Goal: Find specific page/section: Find specific page/section

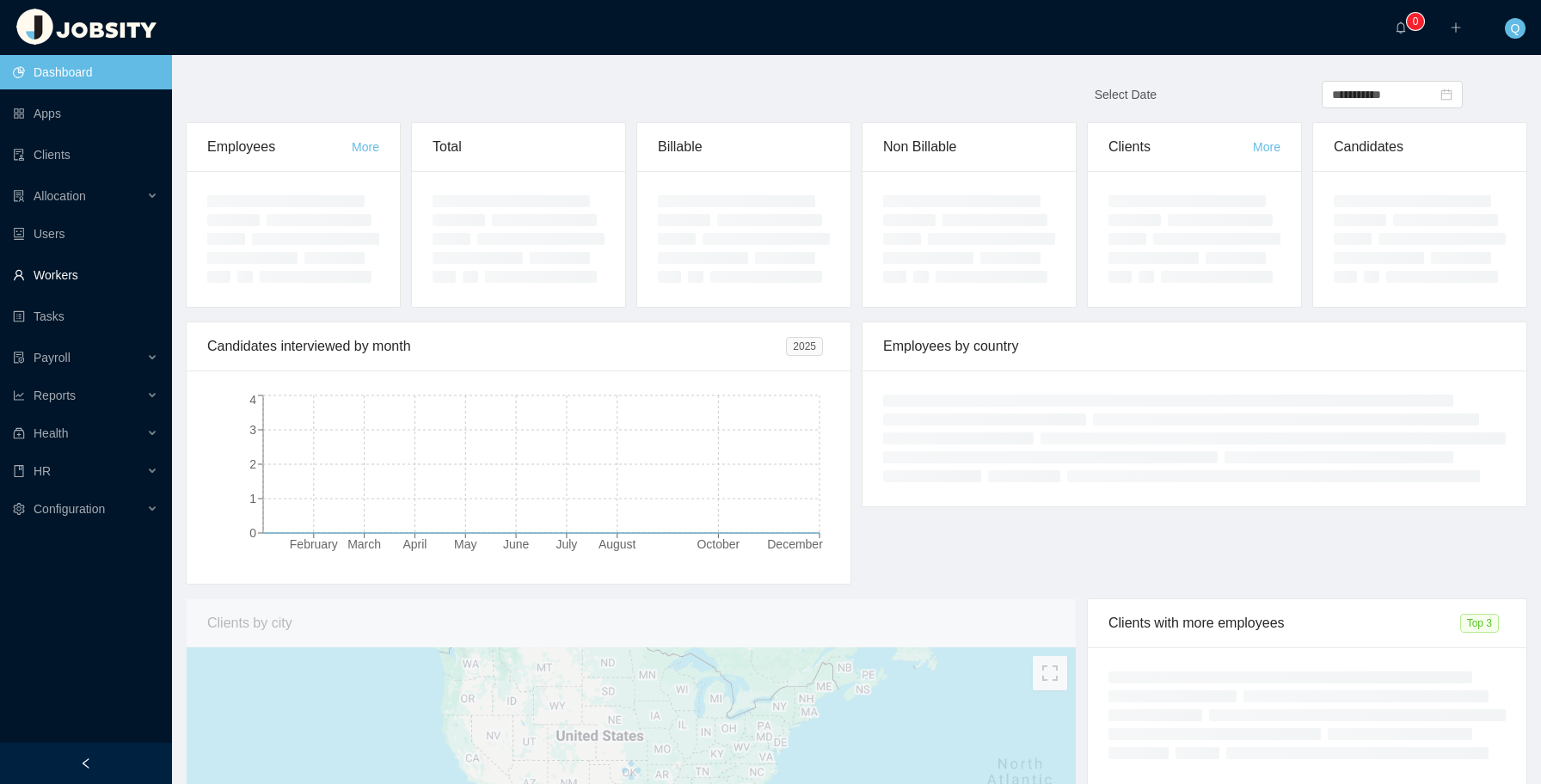
click at [108, 274] on link "Workers" at bounding box center [85, 275] width 146 height 34
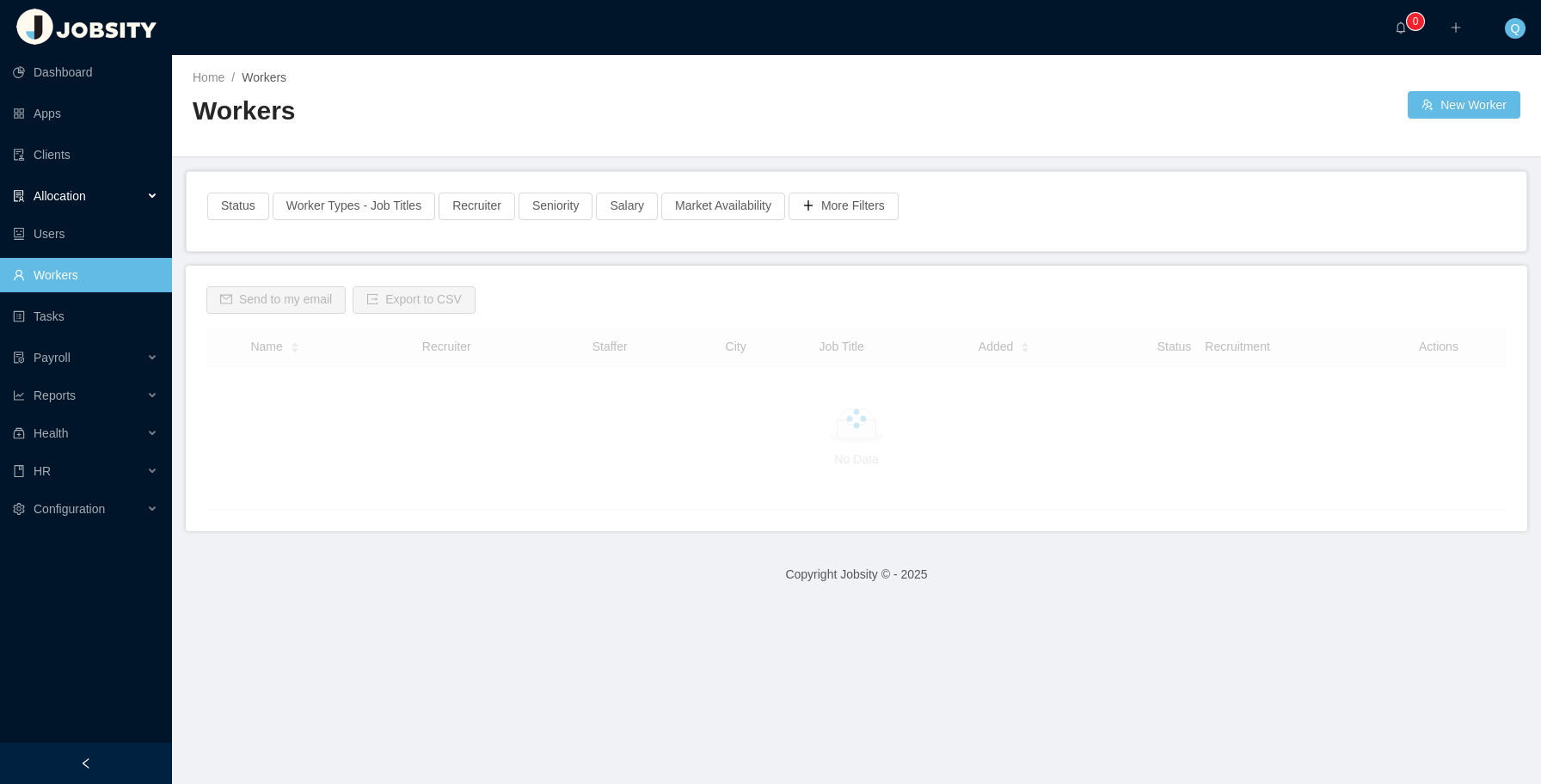
click at [136, 196] on div "Allocation" at bounding box center [86, 196] width 172 height 34
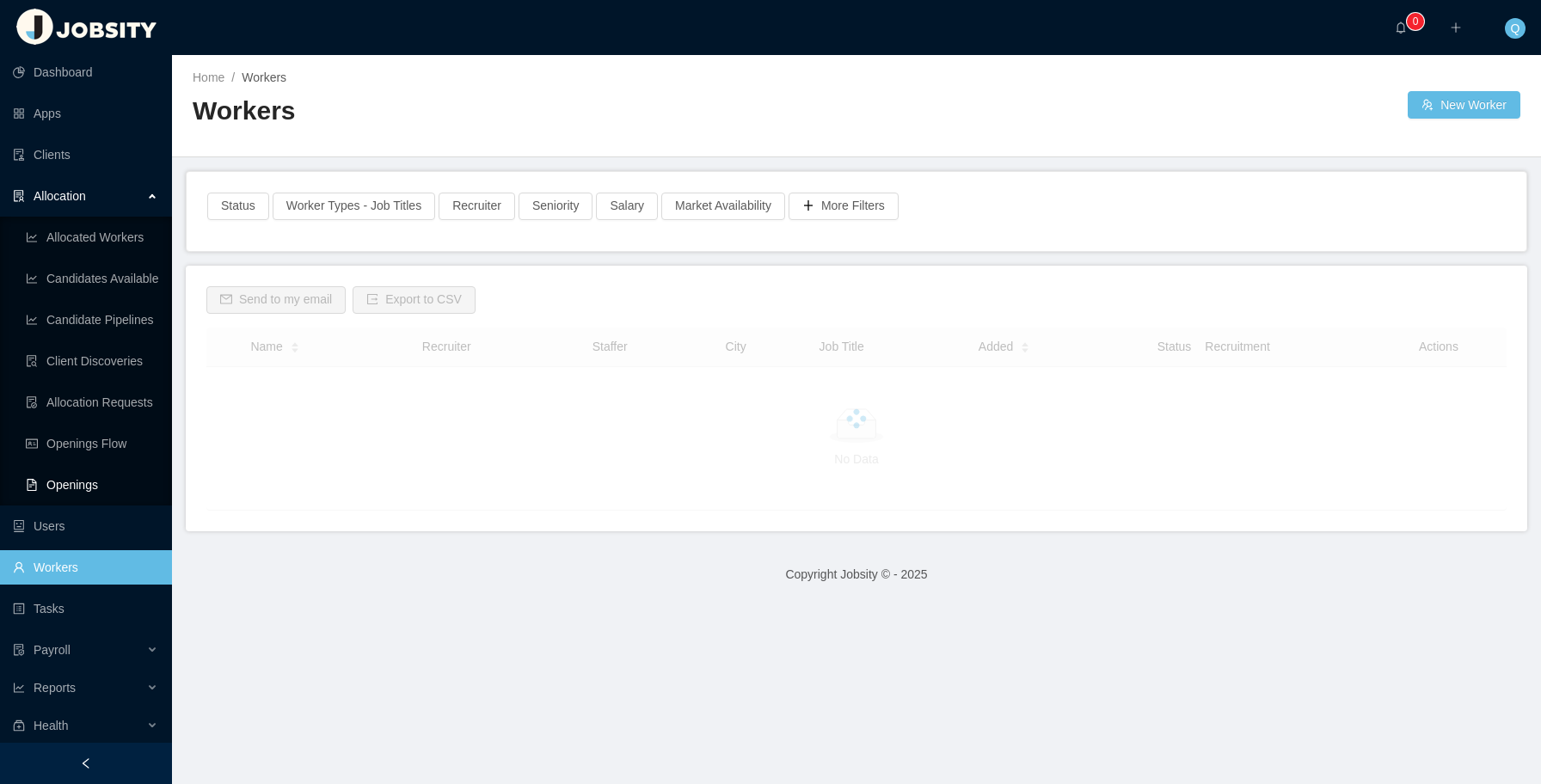
click at [61, 487] on link "Openings" at bounding box center [91, 485] width 132 height 34
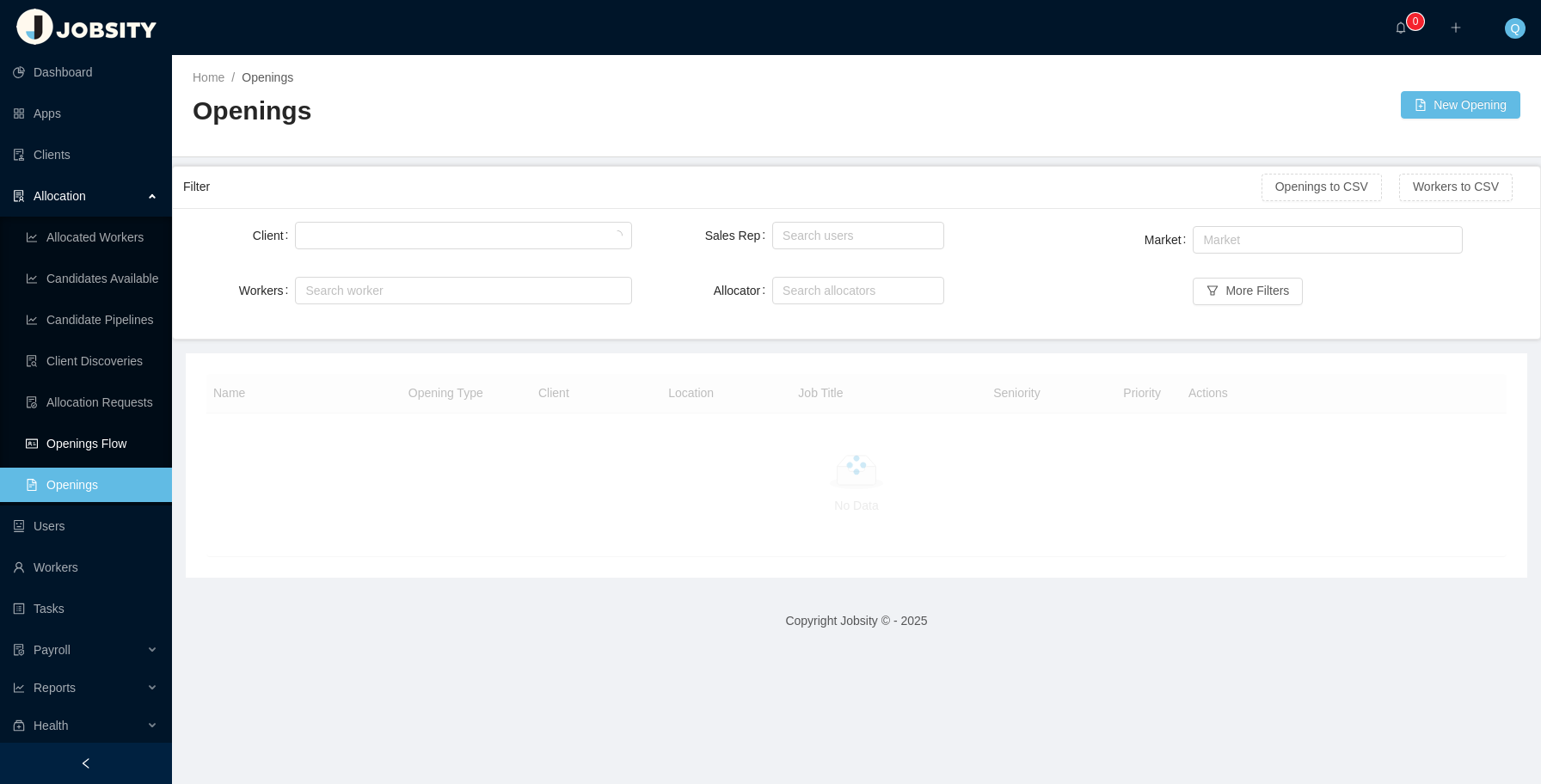
click at [103, 448] on link "Openings Flow" at bounding box center [91, 444] width 132 height 34
